Goal: Task Accomplishment & Management: Manage account settings

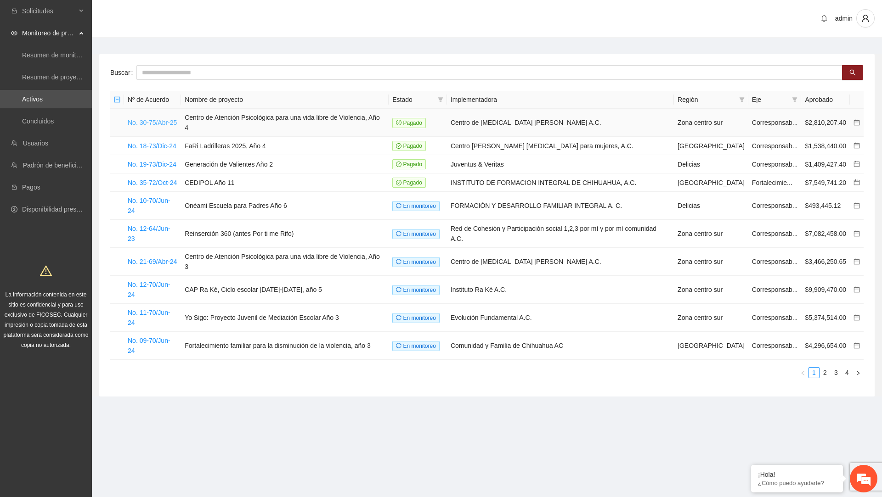
click at [146, 125] on link "No. 30-75/Abr-25" at bounding box center [152, 122] width 49 height 7
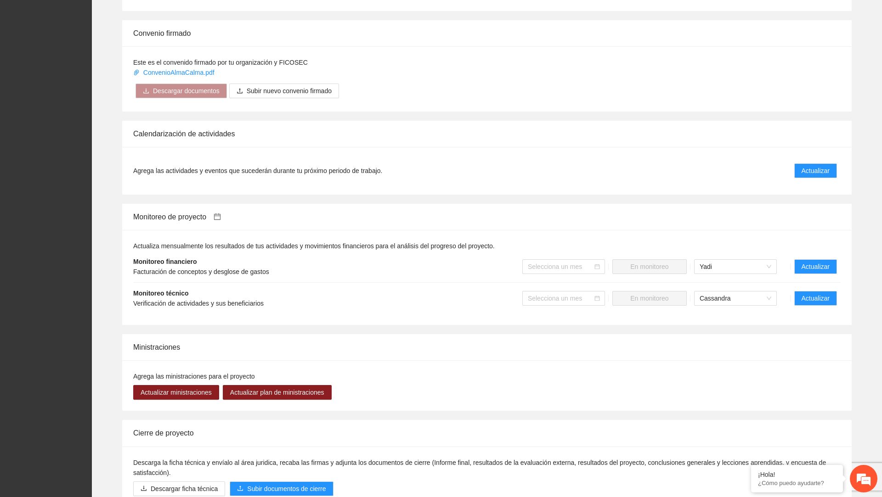
scroll to position [584, 0]
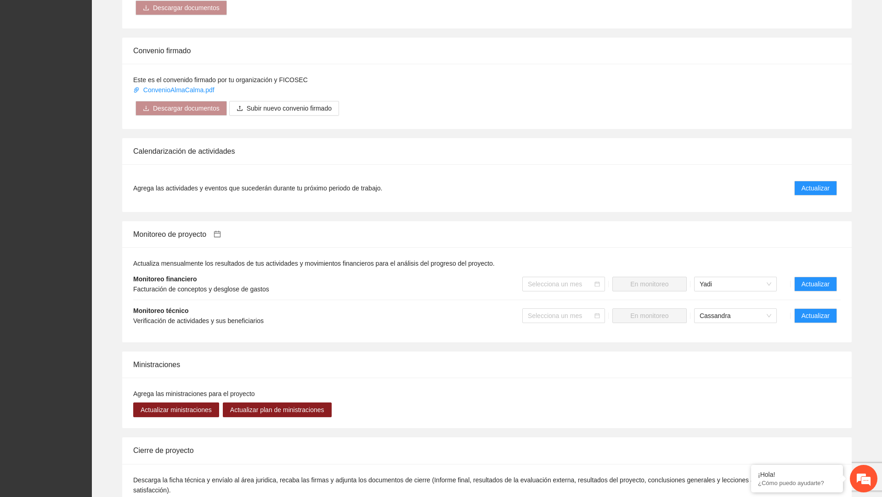
click at [812, 178] on li "Agrega las actividades y eventos que sucederán durante tu próximo periodo de tr…" at bounding box center [486, 188] width 707 height 26
click at [810, 184] on span "Actualizar" at bounding box center [815, 188] width 28 height 10
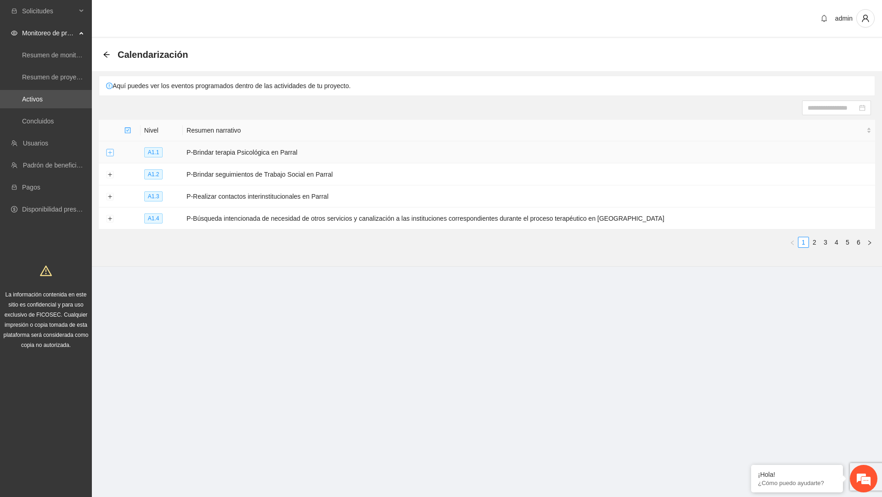
click at [111, 150] on button "Expand row" at bounding box center [109, 152] width 7 height 7
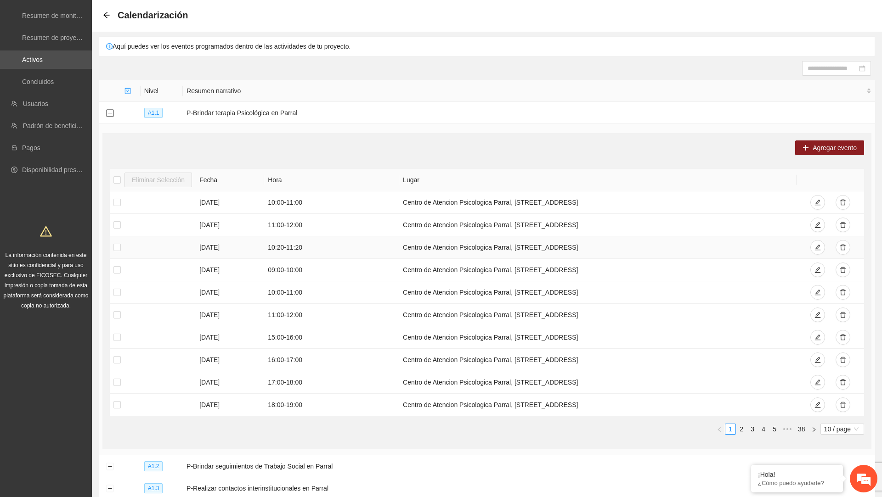
scroll to position [41, 0]
click at [739, 428] on link "2" at bounding box center [741, 428] width 10 height 10
click at [837, 425] on span "10 / page" at bounding box center [842, 428] width 36 height 10
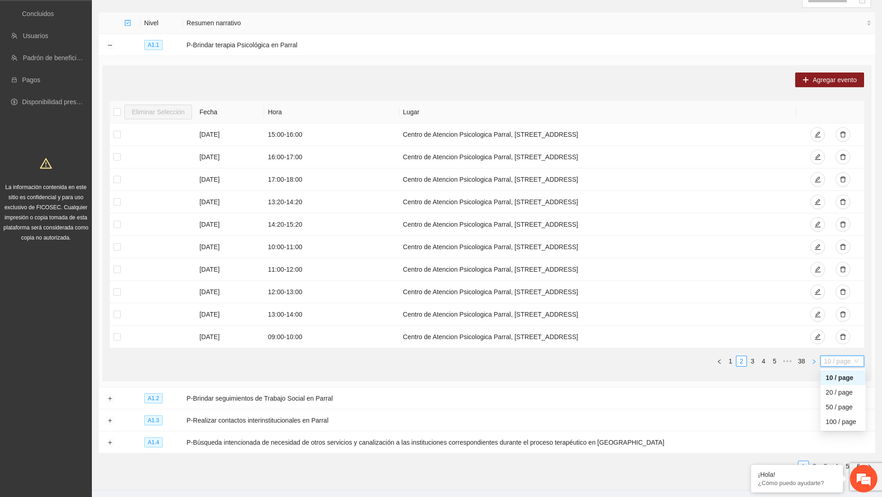
scroll to position [119, 0]
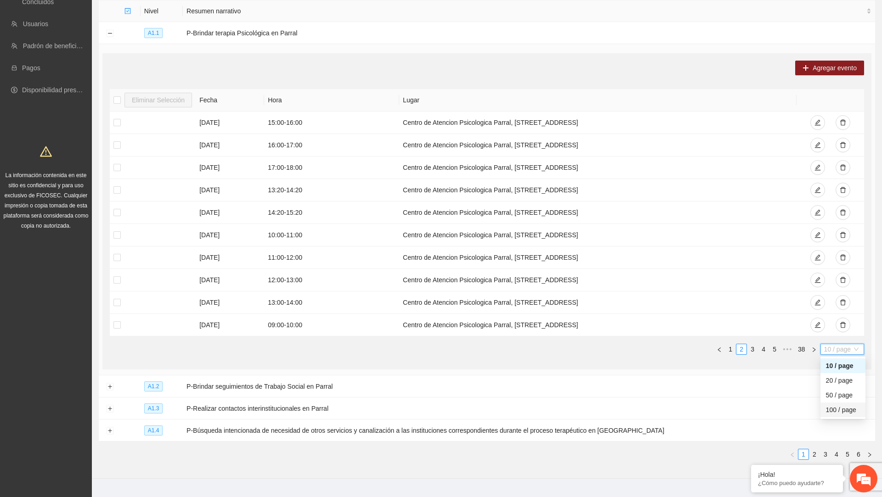
click at [844, 405] on div "100 / page" at bounding box center [843, 410] width 34 height 10
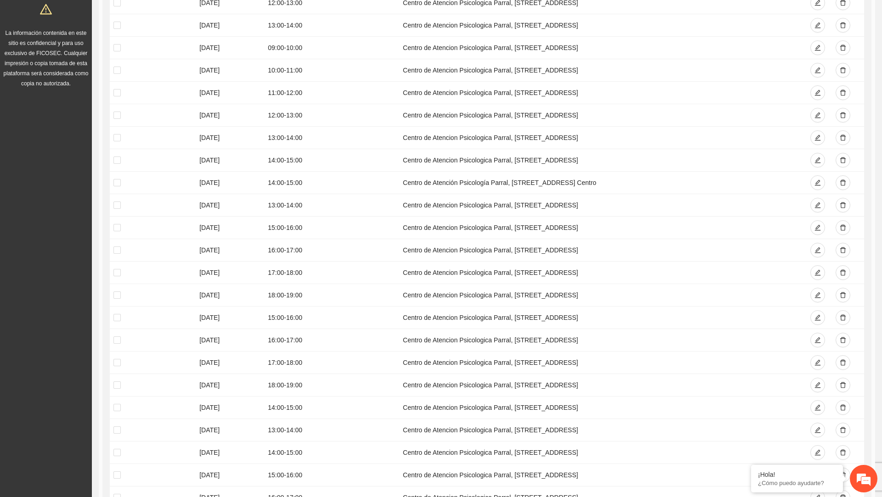
scroll to position [0, 0]
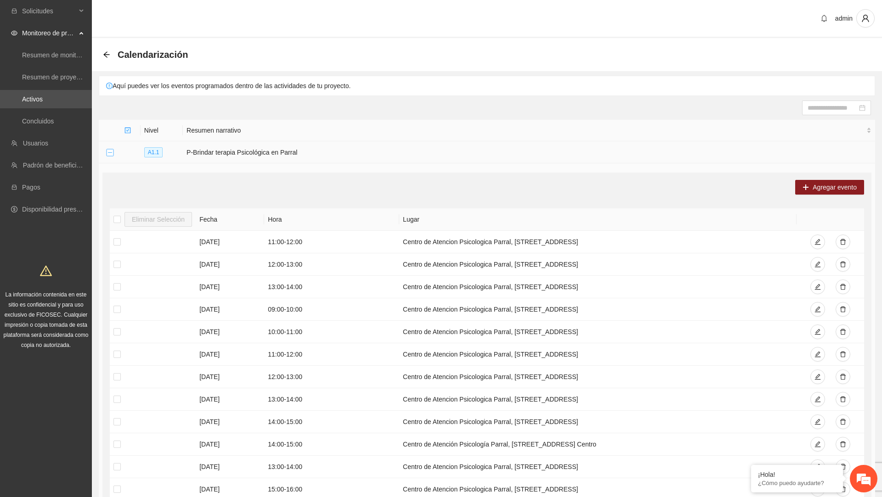
click at [113, 152] on button "Collapse row" at bounding box center [109, 152] width 7 height 7
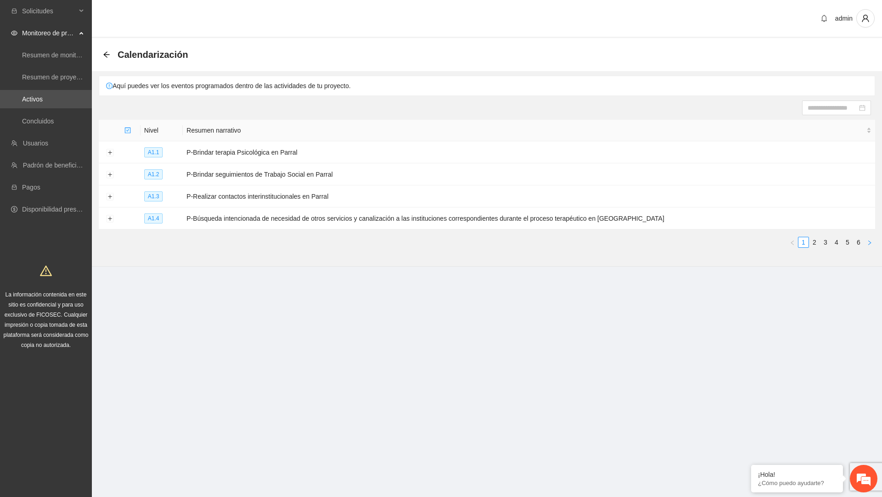
click at [872, 242] on button "button" at bounding box center [869, 242] width 11 height 11
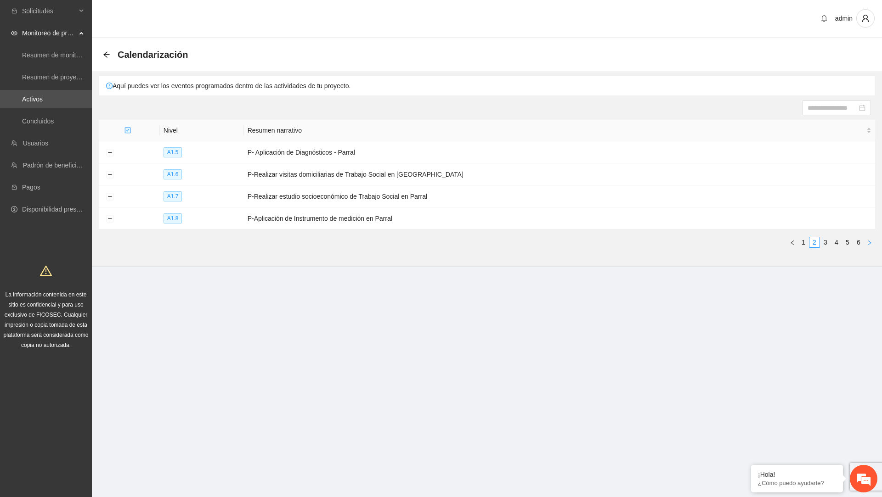
click at [872, 242] on button "button" at bounding box center [869, 242] width 11 height 11
click at [870, 240] on icon "right" at bounding box center [869, 243] width 6 height 6
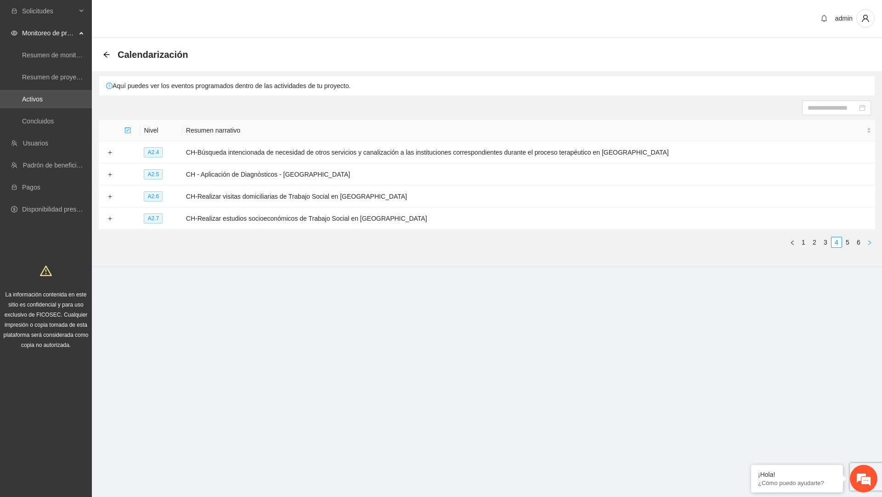
click at [870, 240] on icon "right" at bounding box center [869, 243] width 6 height 6
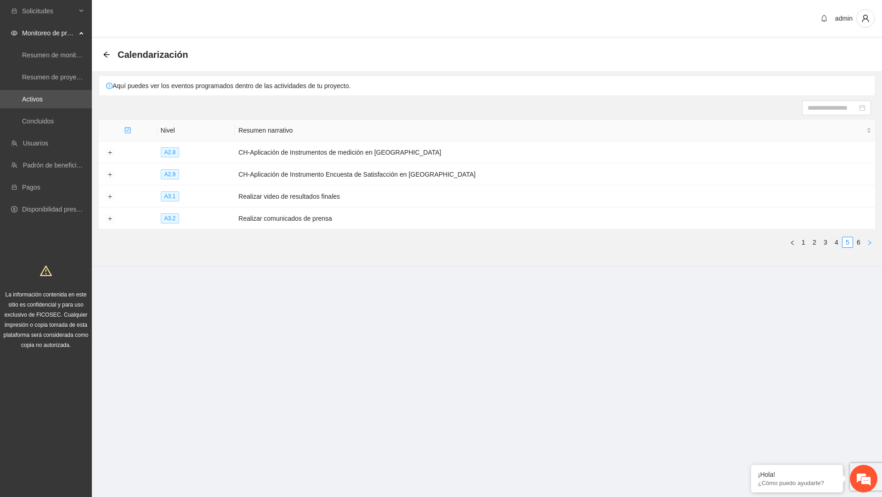
click at [870, 240] on icon "right" at bounding box center [869, 243] width 6 height 6
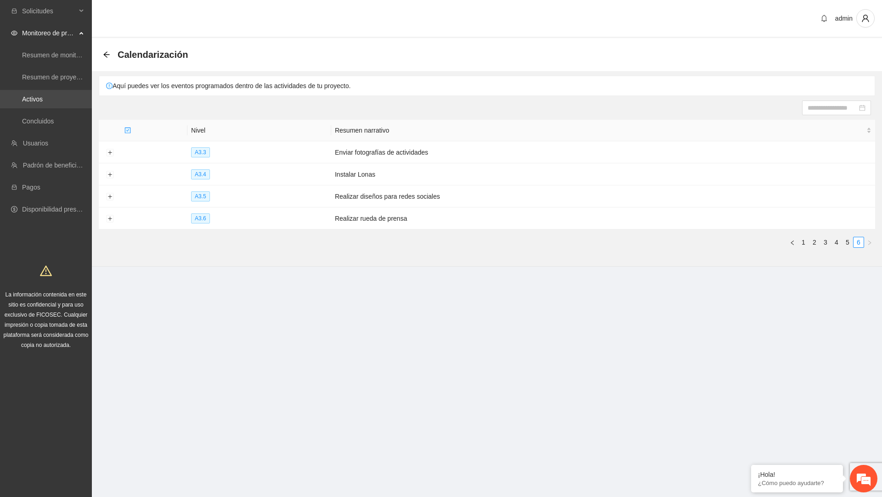
click at [41, 103] on link "Activos" at bounding box center [32, 99] width 21 height 7
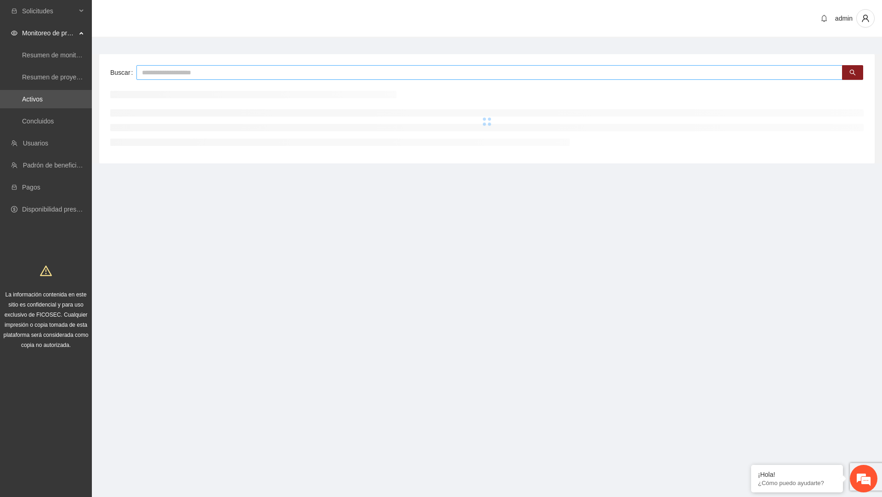
click at [275, 73] on input "text" at bounding box center [489, 72] width 706 height 15
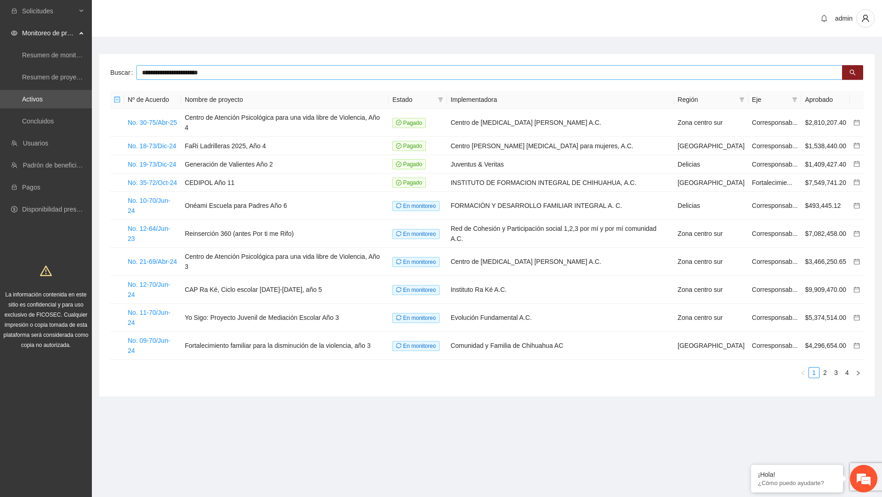
type input "**********"
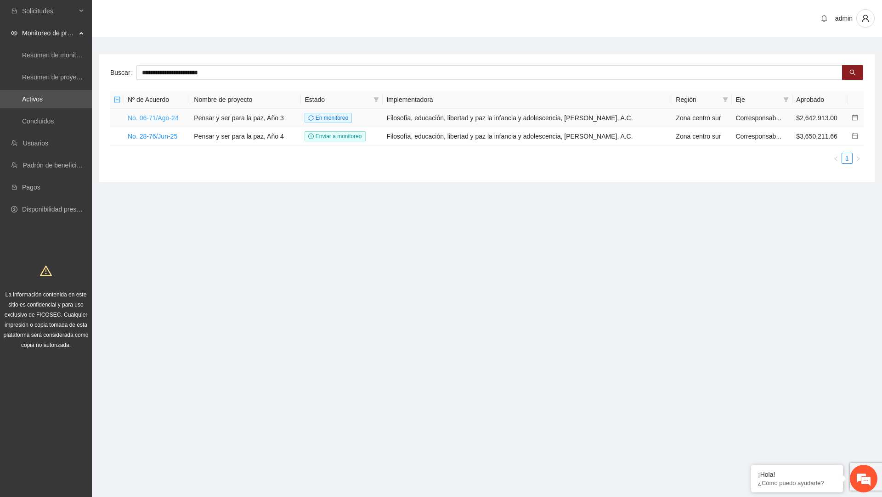
click at [176, 113] on td "No. 06-71/Ago-24" at bounding box center [157, 118] width 66 height 18
click at [176, 117] on link "No. 06-71/Ago-24" at bounding box center [153, 117] width 51 height 7
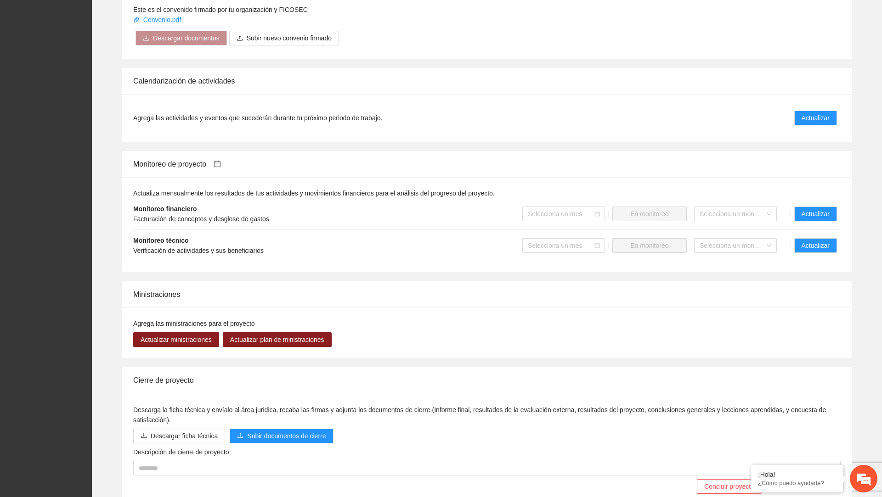
scroll to position [675, 0]
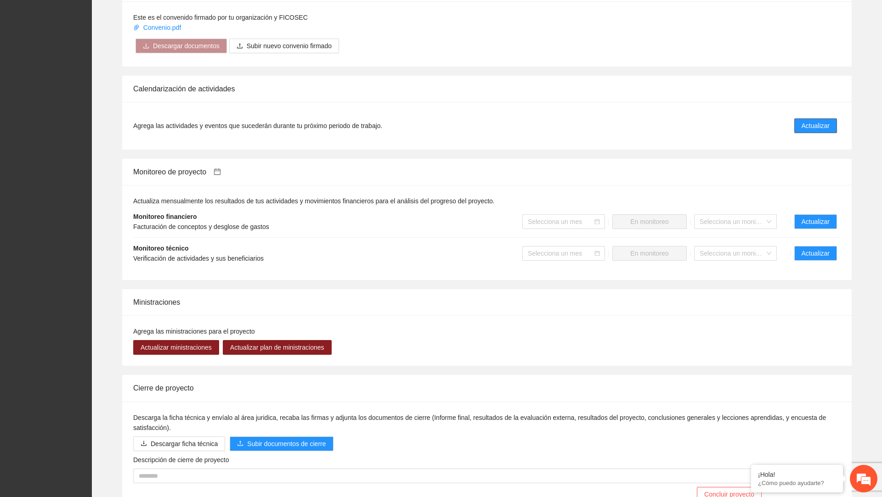
click at [801, 122] on span "Actualizar" at bounding box center [815, 126] width 28 height 10
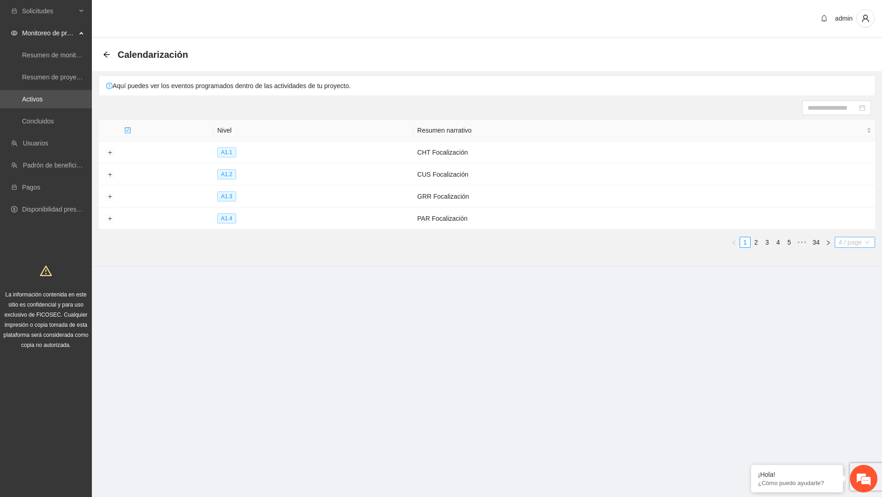
click at [849, 239] on span "4 / page" at bounding box center [854, 242] width 33 height 10
click at [853, 313] on div "100 / page" at bounding box center [855, 318] width 30 height 10
click at [862, 239] on span "4 / page" at bounding box center [854, 242] width 33 height 10
click at [845, 275] on div "10 / page" at bounding box center [855, 274] width 30 height 10
click at [850, 241] on span "4 / page" at bounding box center [854, 242] width 33 height 10
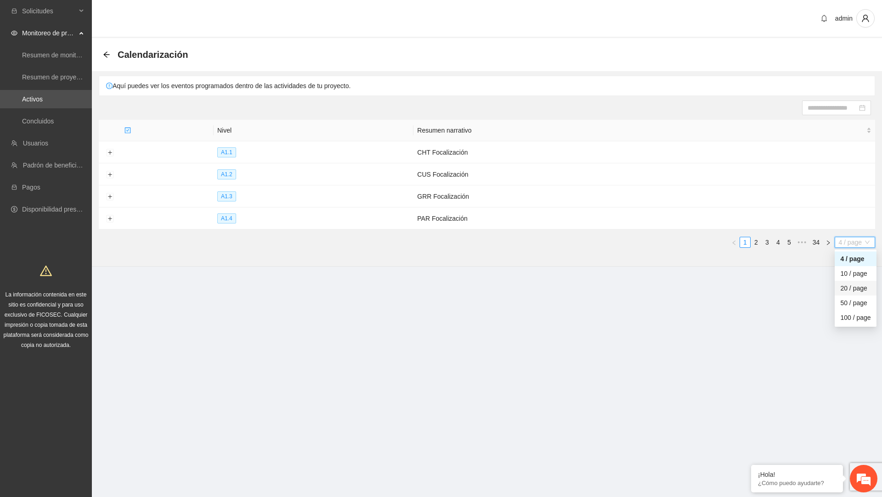
click at [851, 305] on div "50 / page" at bounding box center [855, 303] width 30 height 10
click at [110, 53] on div "Calendarización" at bounding box center [148, 54] width 90 height 15
click at [106, 53] on icon "arrow-left" at bounding box center [106, 54] width 7 height 7
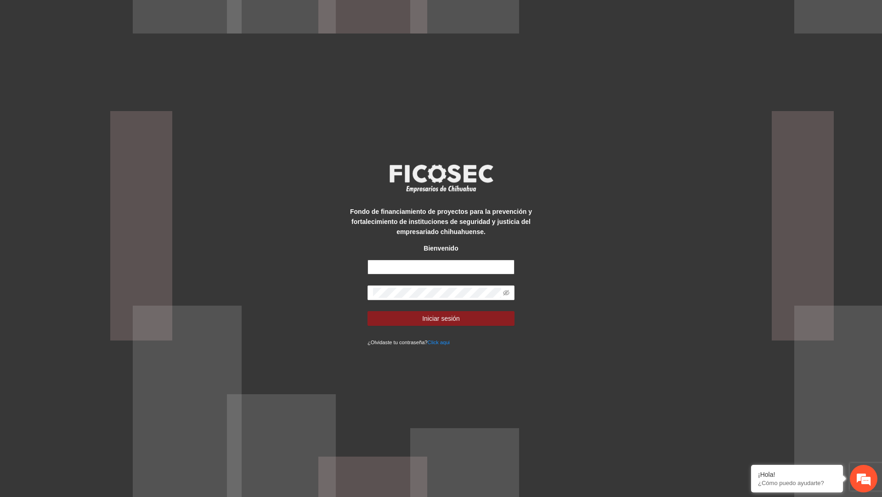
click at [480, 268] on input "text" at bounding box center [440, 267] width 147 height 15
type input "**********"
click at [367, 311] on button "Iniciar sesión" at bounding box center [440, 318] width 147 height 15
